Goal: Task Accomplishment & Management: Use online tool/utility

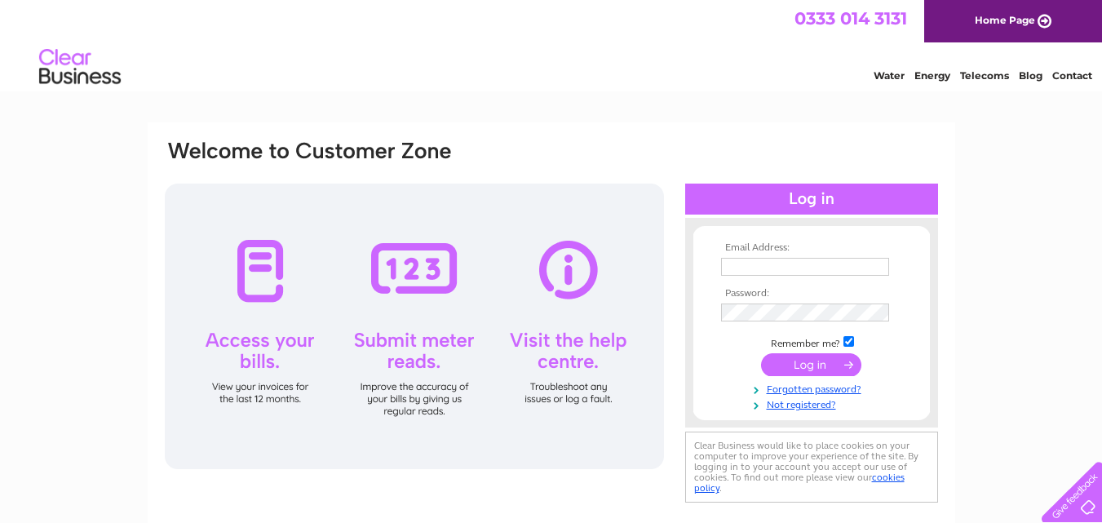
type input "[EMAIL_ADDRESS][DOMAIN_NAME]"
click at [806, 361] on input "submit" at bounding box center [811, 364] width 100 height 23
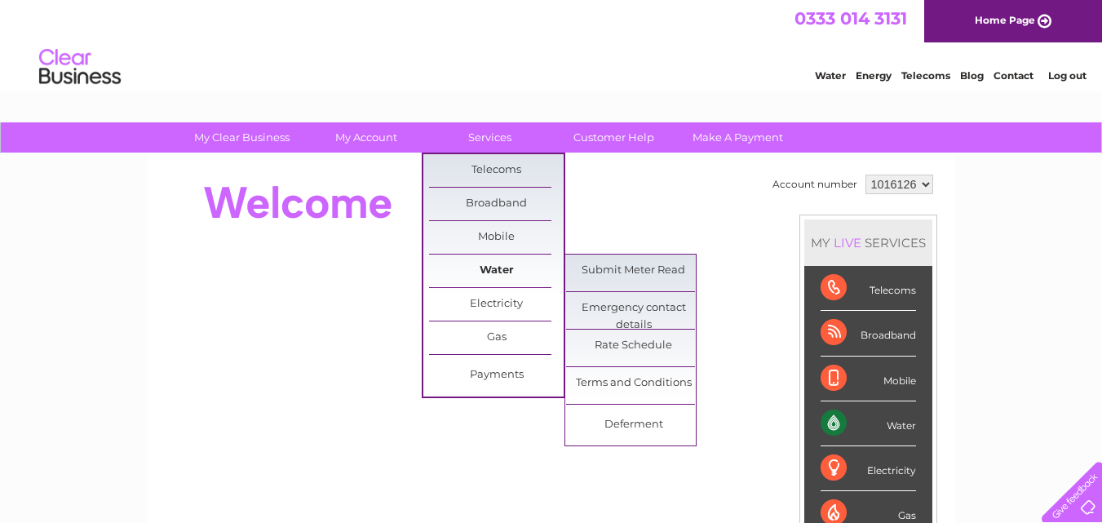
click at [496, 267] on link "Water" at bounding box center [496, 271] width 135 height 33
click at [598, 267] on link "Submit Meter Read" at bounding box center [633, 271] width 135 height 33
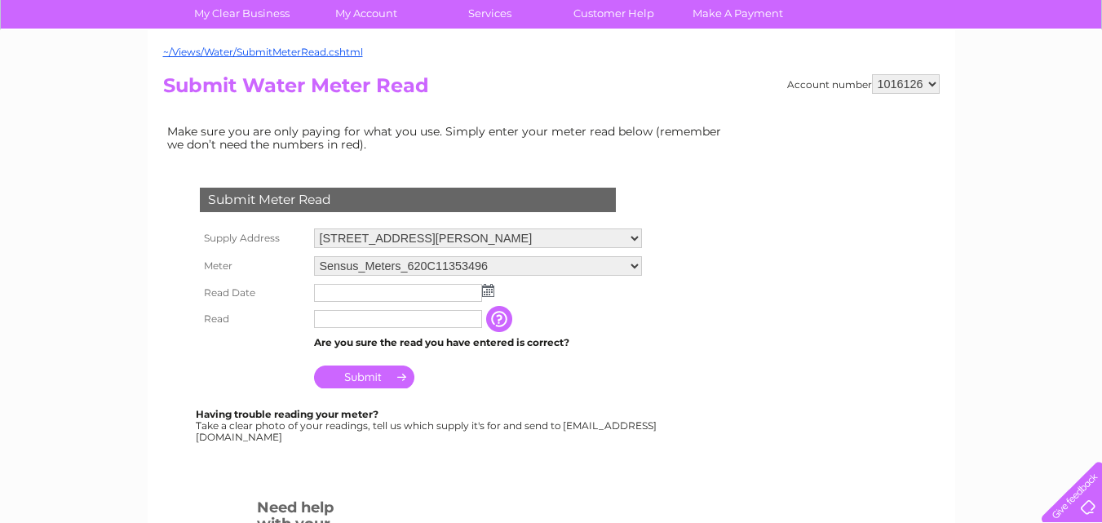
scroll to position [163, 0]
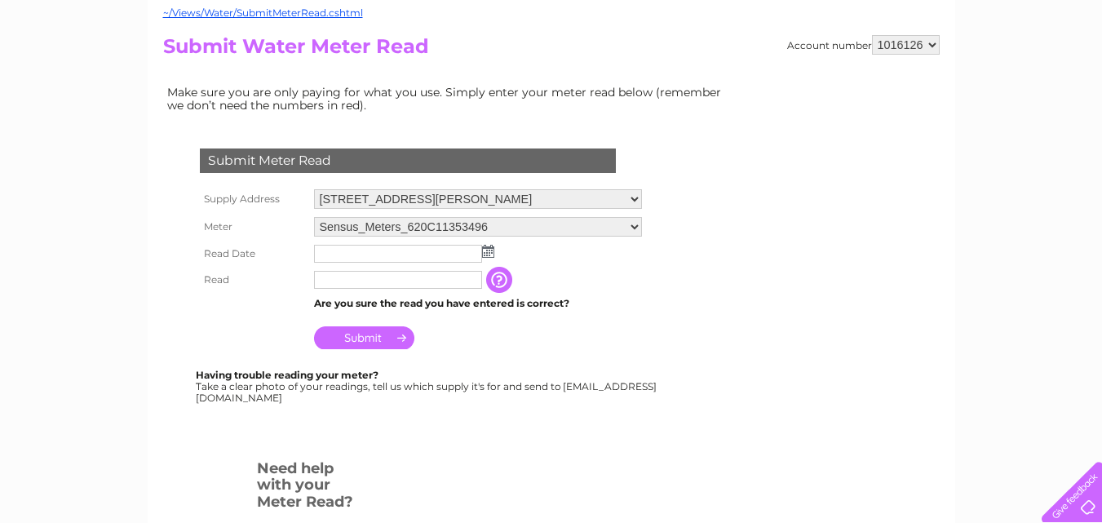
click at [486, 250] on img at bounding box center [488, 251] width 12 height 13
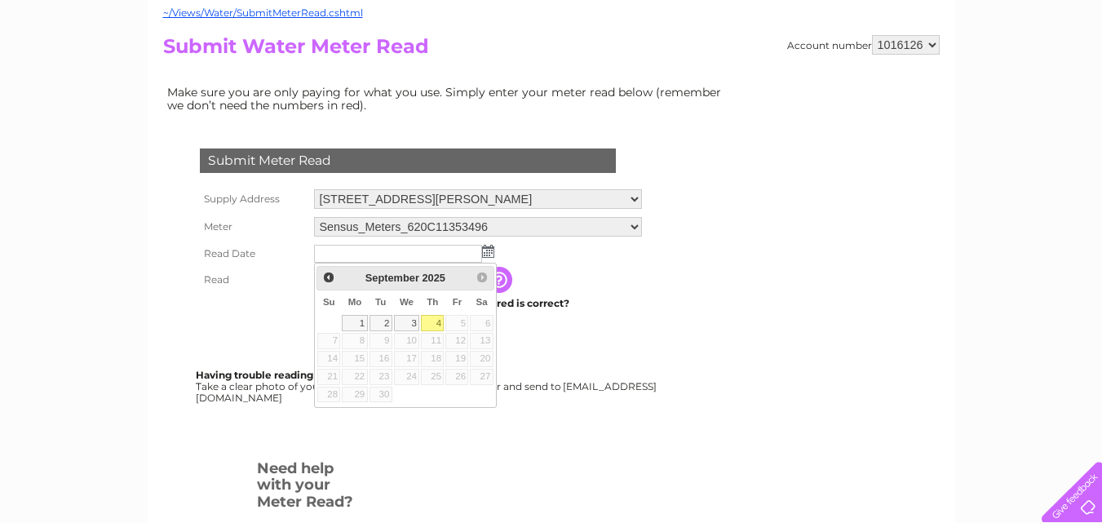
click at [435, 320] on link "4" at bounding box center [432, 323] width 23 height 16
type input "2025/09/04"
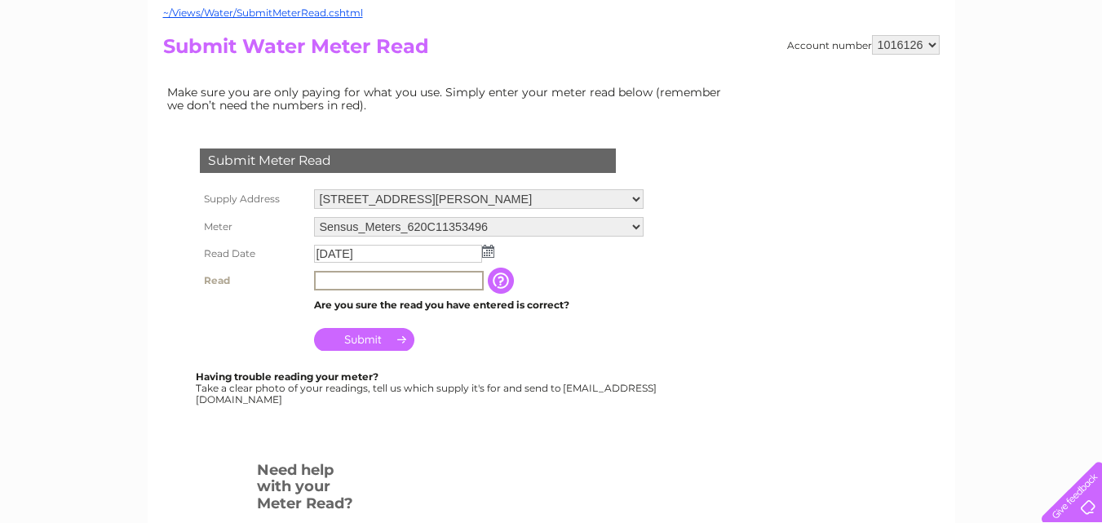
click at [357, 281] on input "text" at bounding box center [399, 281] width 170 height 20
type input "475"
click at [355, 339] on input "Submit" at bounding box center [364, 339] width 100 height 23
